Goal: Transaction & Acquisition: Purchase product/service

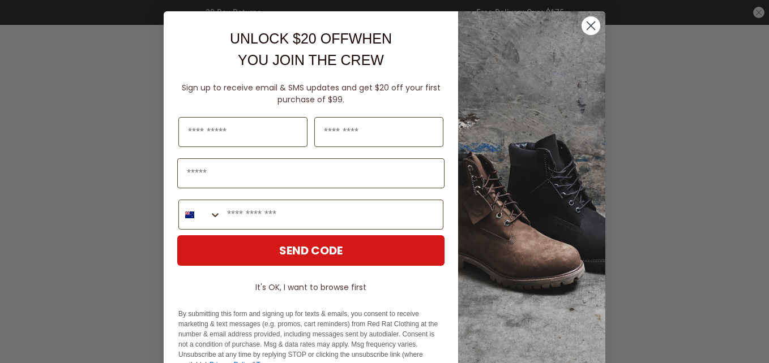
click at [582, 25] on circle "Close dialog" at bounding box center [590, 25] width 19 height 19
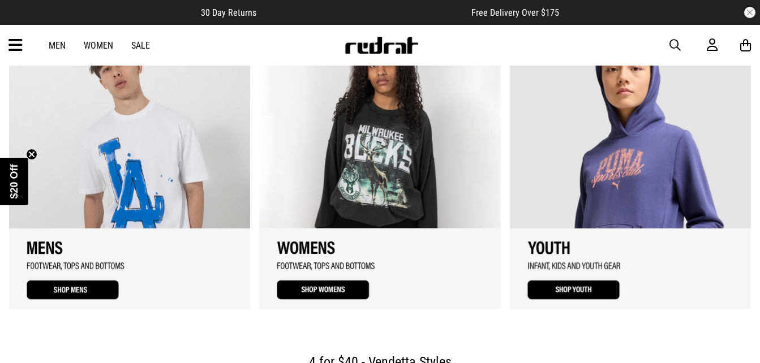
scroll to position [1055, 0]
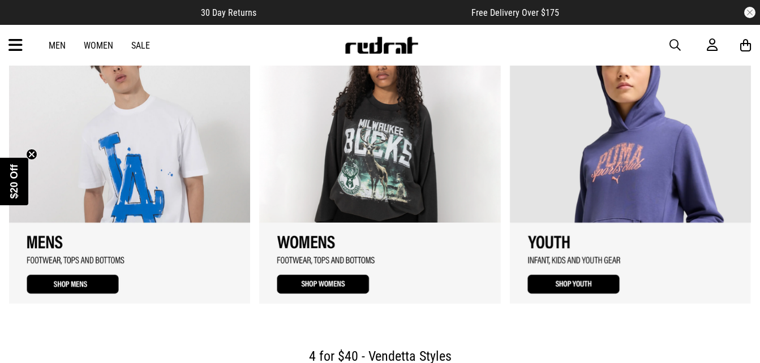
click at [146, 44] on link "Sale" at bounding box center [140, 45] width 19 height 11
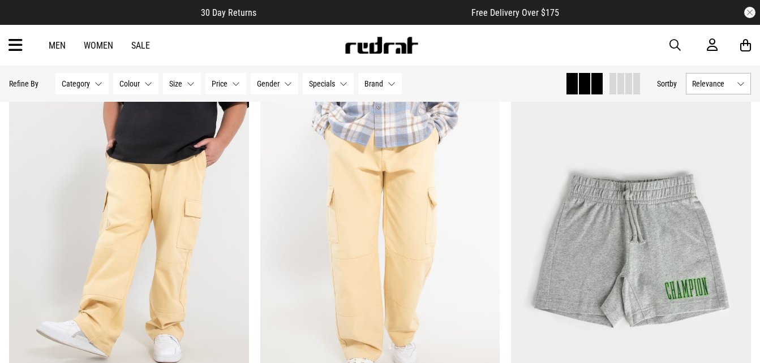
scroll to position [603, 0]
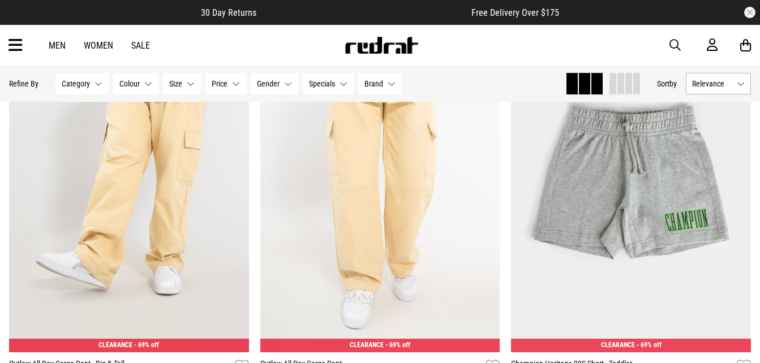
click at [93, 83] on button "Category None selected" at bounding box center [81, 84] width 53 height 22
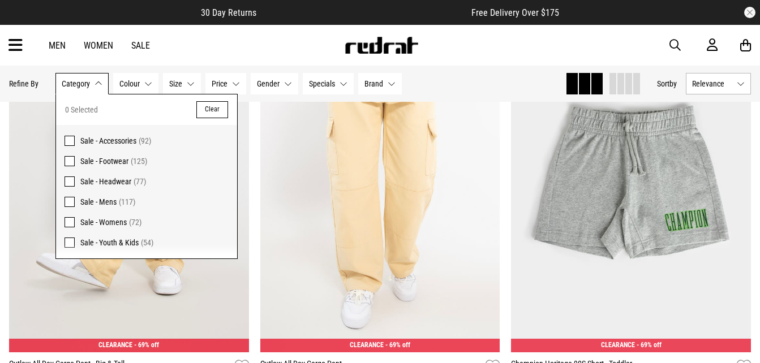
click at [66, 163] on span at bounding box center [70, 161] width 10 height 10
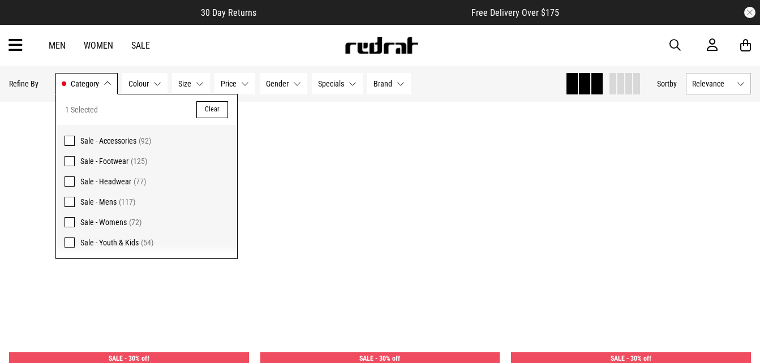
scroll to position [617, 0]
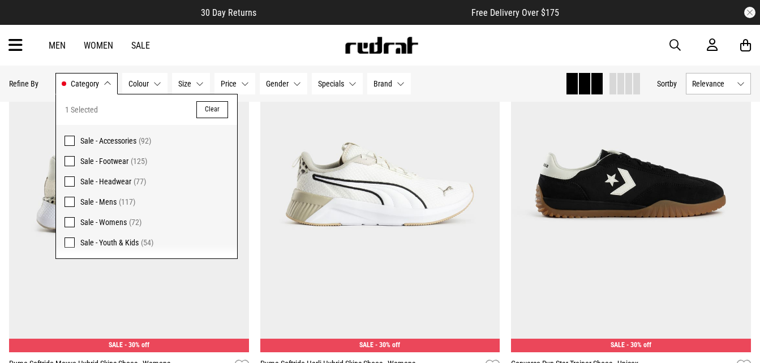
click at [295, 85] on button "Gender None selected" at bounding box center [284, 84] width 48 height 22
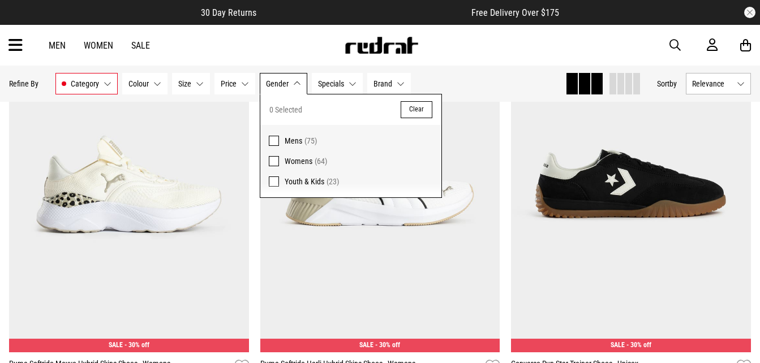
click at [274, 142] on span at bounding box center [274, 141] width 10 height 10
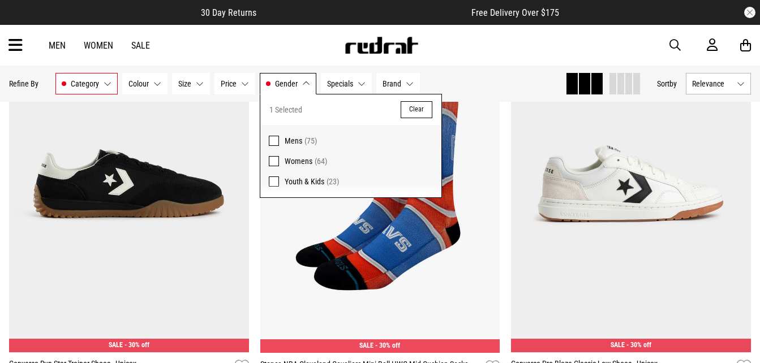
click at [310, 80] on button "Gender Mens" at bounding box center [288, 84] width 57 height 22
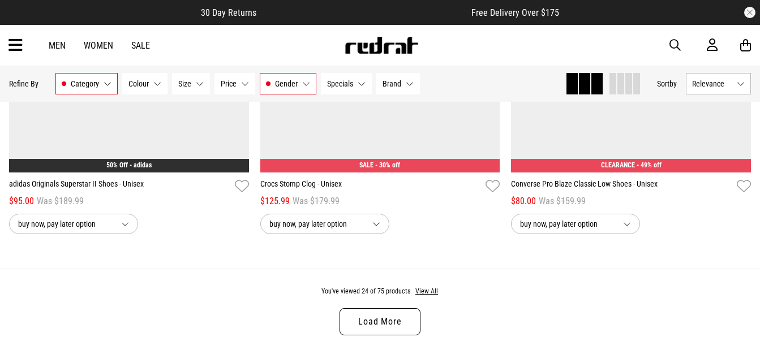
scroll to position [3449, 0]
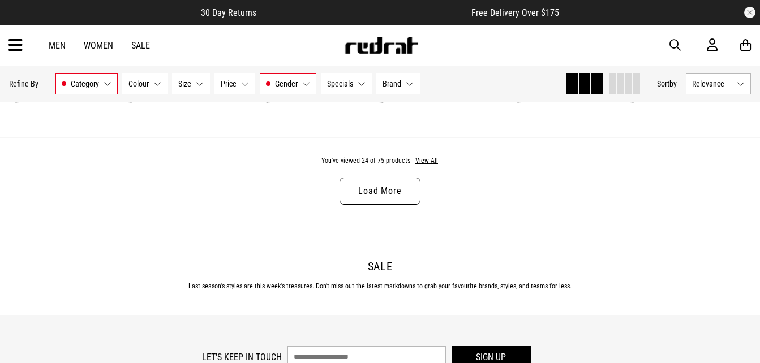
click at [383, 192] on link "Load More" at bounding box center [380, 191] width 80 height 27
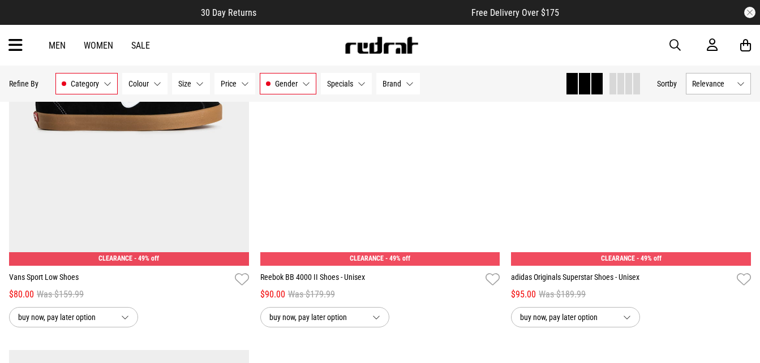
scroll to position [6028, 0]
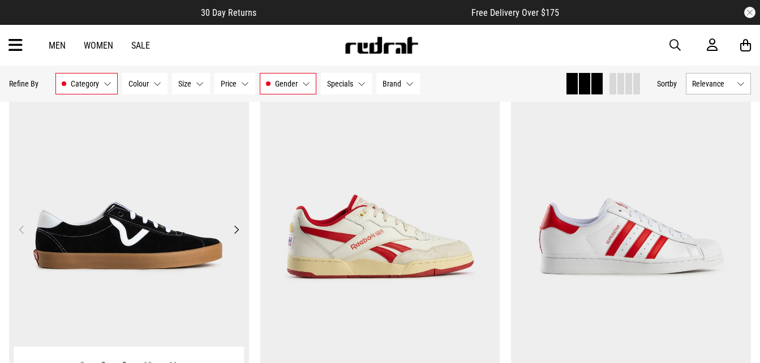
click at [117, 242] on img at bounding box center [129, 237] width 240 height 336
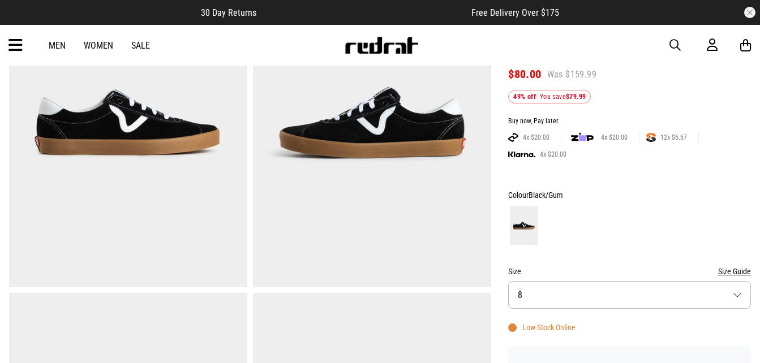
scroll to position [153, 0]
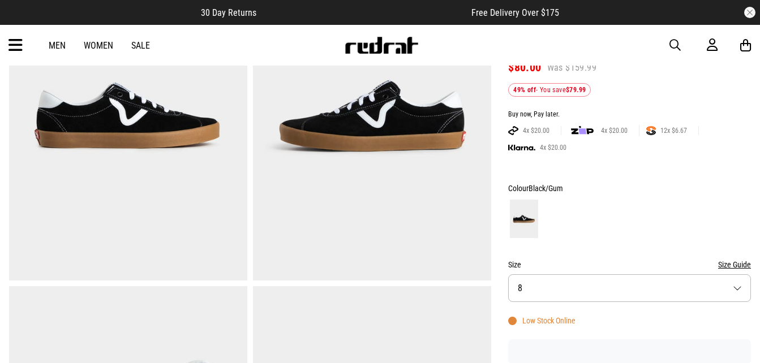
click at [727, 275] on button "Size 8" at bounding box center [629, 289] width 243 height 28
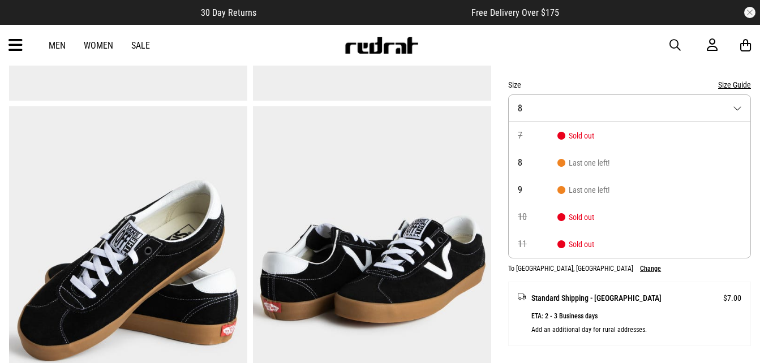
scroll to position [350, 0]
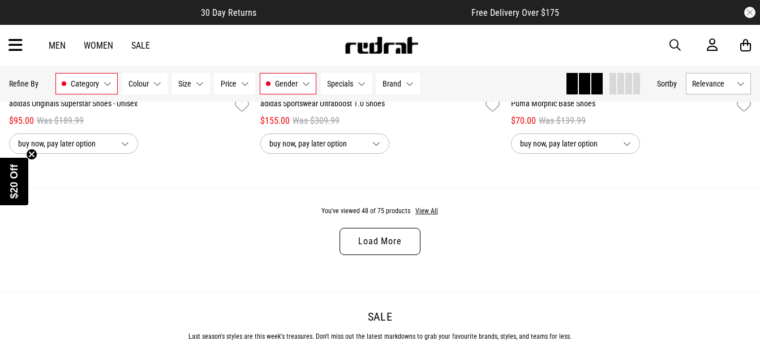
scroll to position [3468, 0]
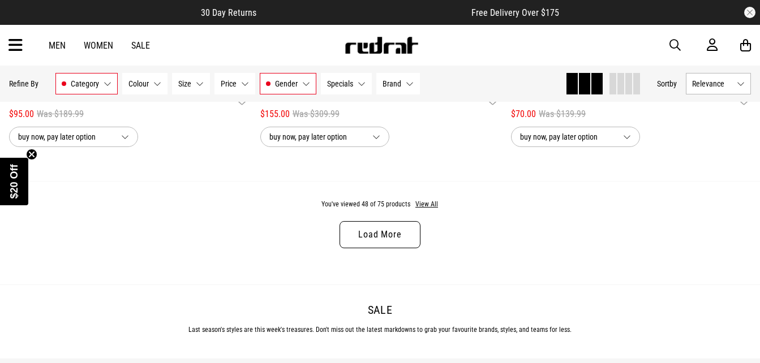
click at [382, 239] on link "Load More" at bounding box center [380, 234] width 80 height 27
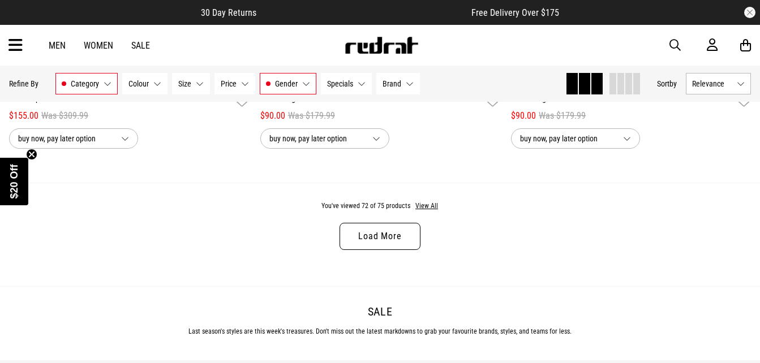
scroll to position [6904, 0]
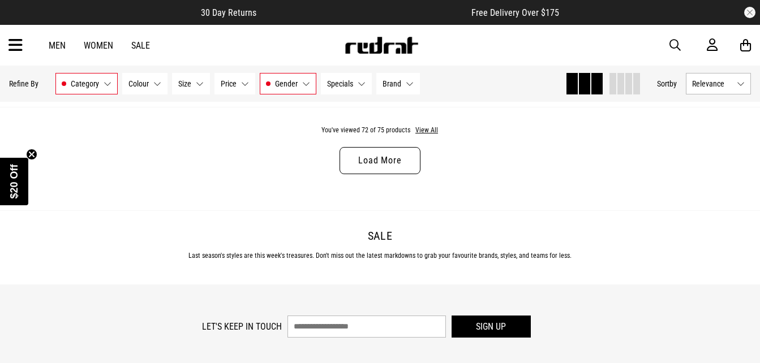
click at [378, 165] on link "Load More" at bounding box center [380, 160] width 80 height 27
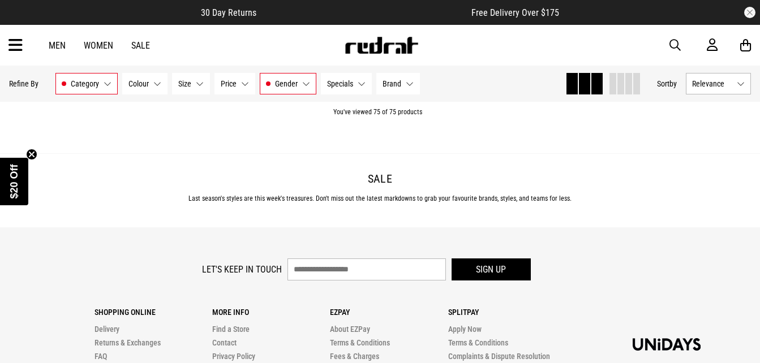
scroll to position [7315, 0]
